Goal: Transaction & Acquisition: Subscribe to service/newsletter

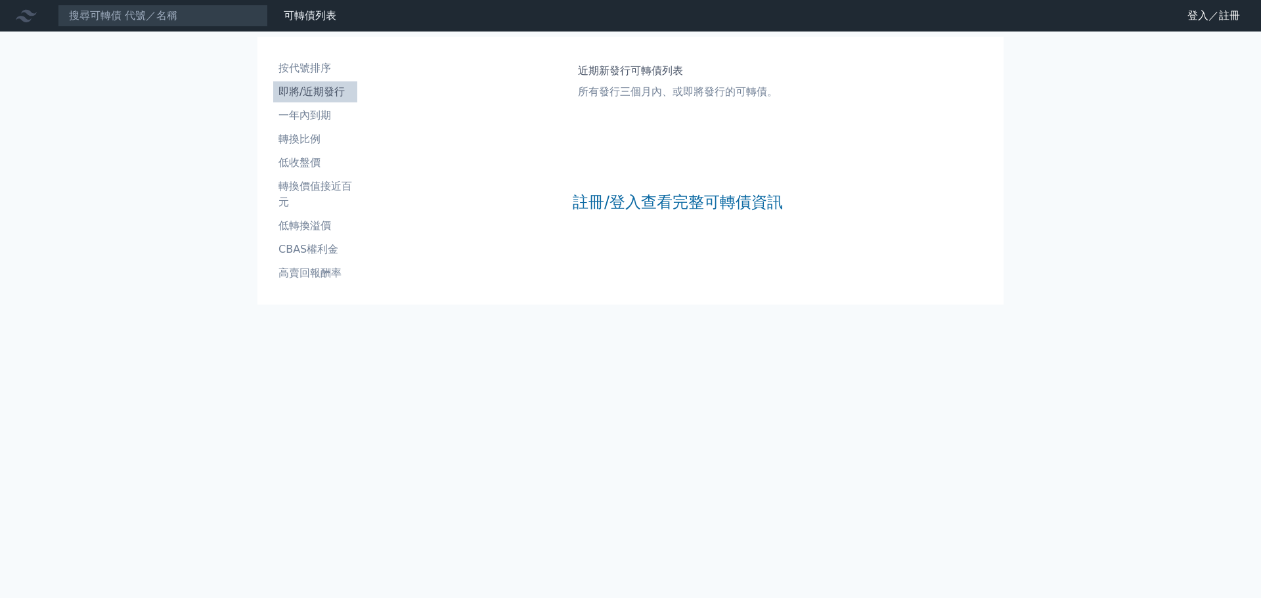
click at [651, 202] on link "註冊/登入查看完整可轉債資訊" at bounding box center [678, 202] width 210 height 21
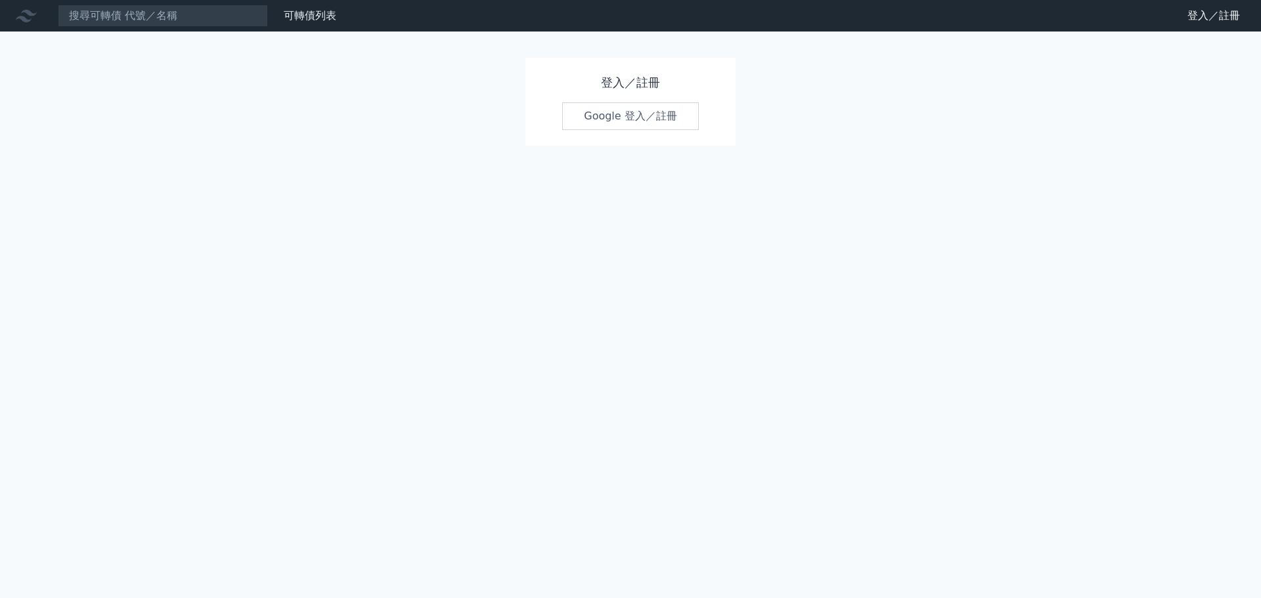
click at [628, 116] on link "Google 登入／註冊" at bounding box center [630, 116] width 137 height 28
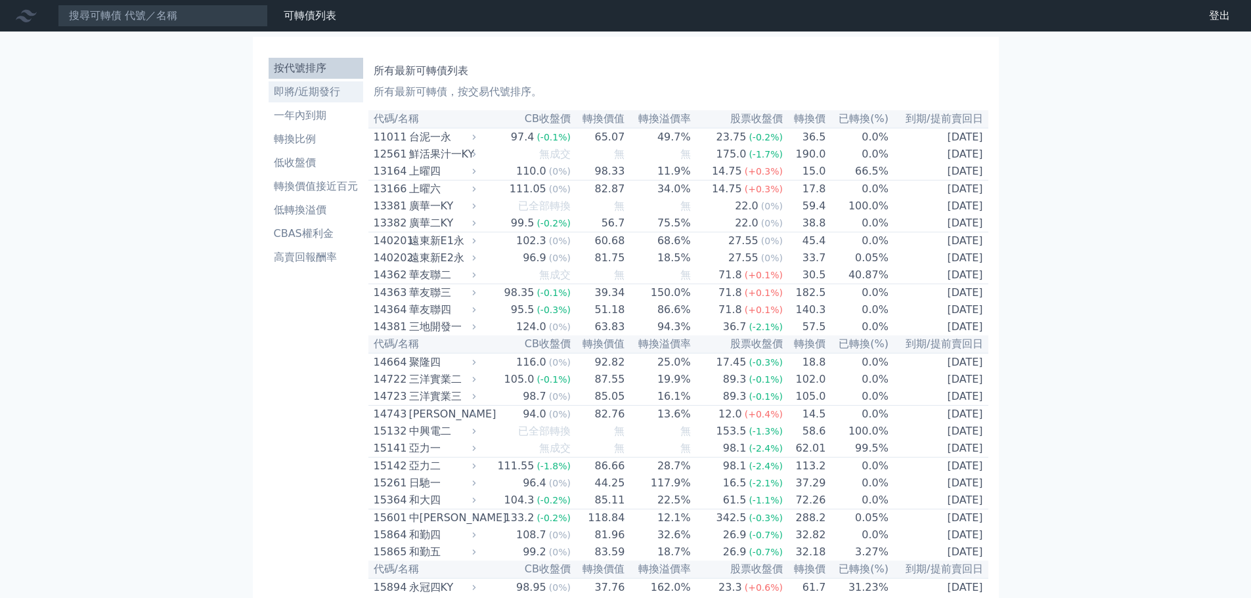
click at [317, 95] on li "即將/近期發行" at bounding box center [316, 92] width 95 height 16
